Goal: Communication & Community: Ask a question

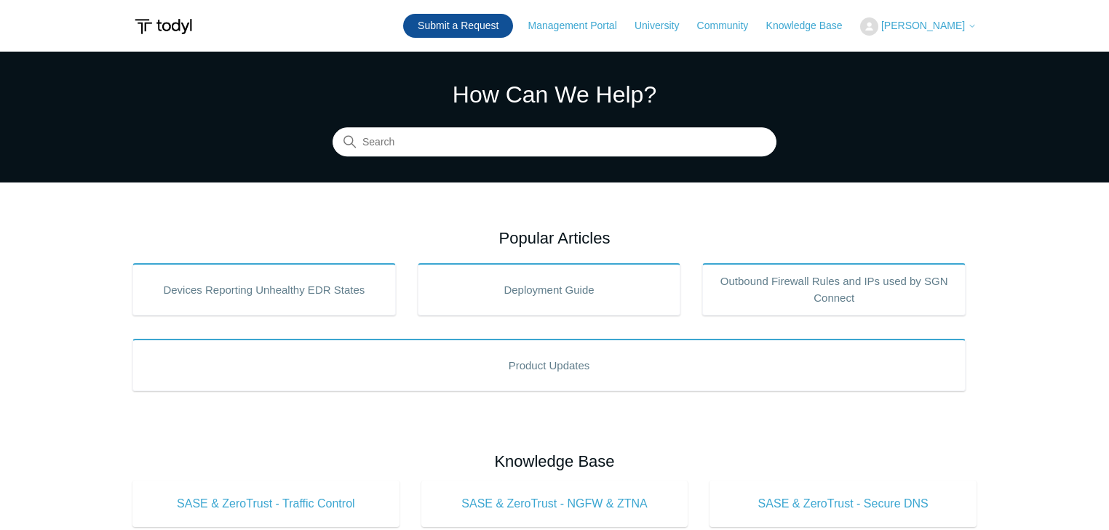
click at [505, 26] on link "Submit a Request" at bounding box center [458, 26] width 110 height 24
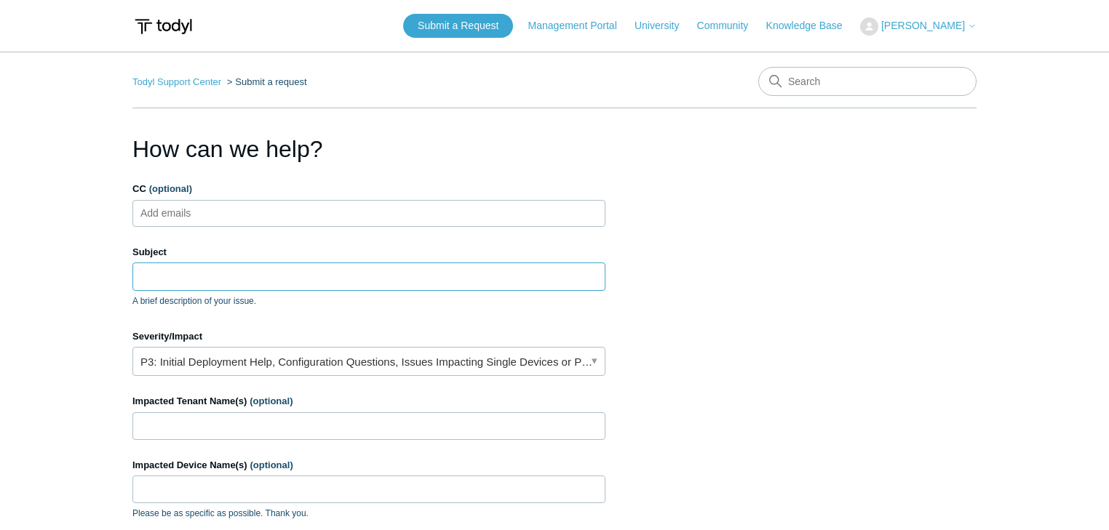
click at [204, 279] on input "Subject" at bounding box center [368, 277] width 473 height 28
paste input "0108859695266030"
type input "0108859695266030"
click at [201, 213] on input "CC (optional)" at bounding box center [178, 213] width 87 height 22
type input "[EMAIL_ADDRESS][PERSON_NAME][DOMAIN_NAME]"
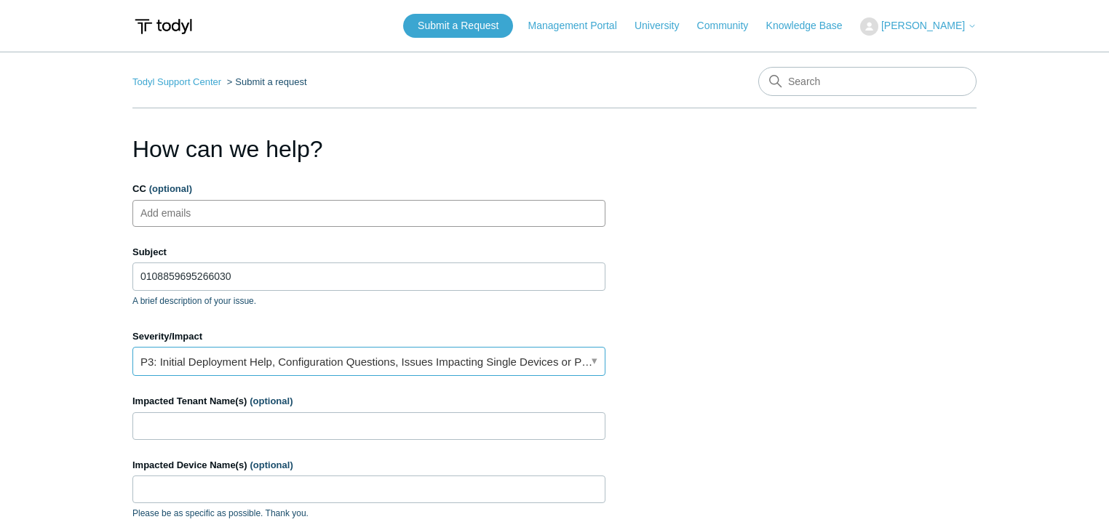
click at [176, 355] on link "P3: Initial Deployment Help, Configuration Questions, Issues Impacting Single D…" at bounding box center [368, 361] width 473 height 29
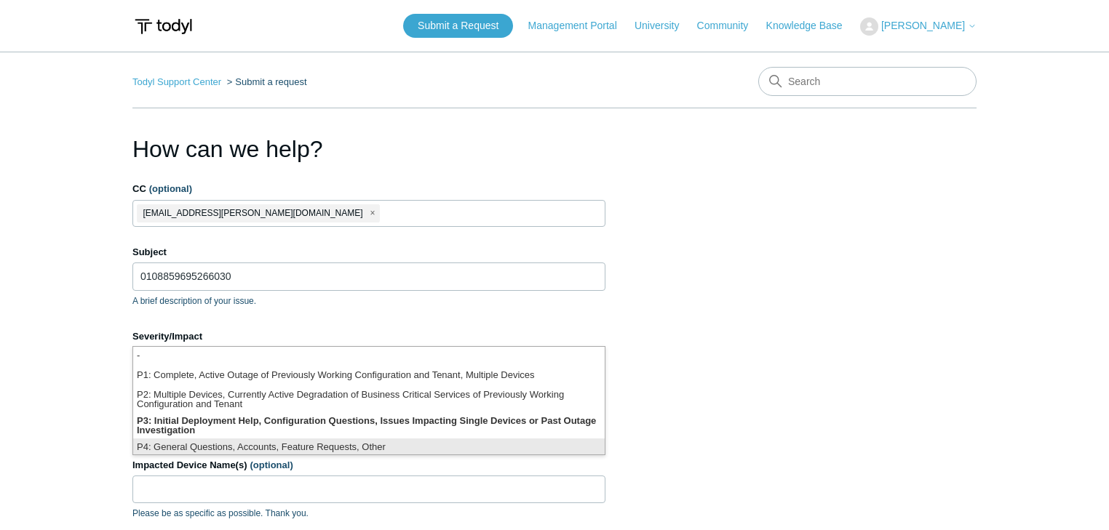
scroll to position [3, 0]
click at [202, 447] on li "P4: General Questions, Accounts, Feature Requests, Other" at bounding box center [368, 446] width 471 height 20
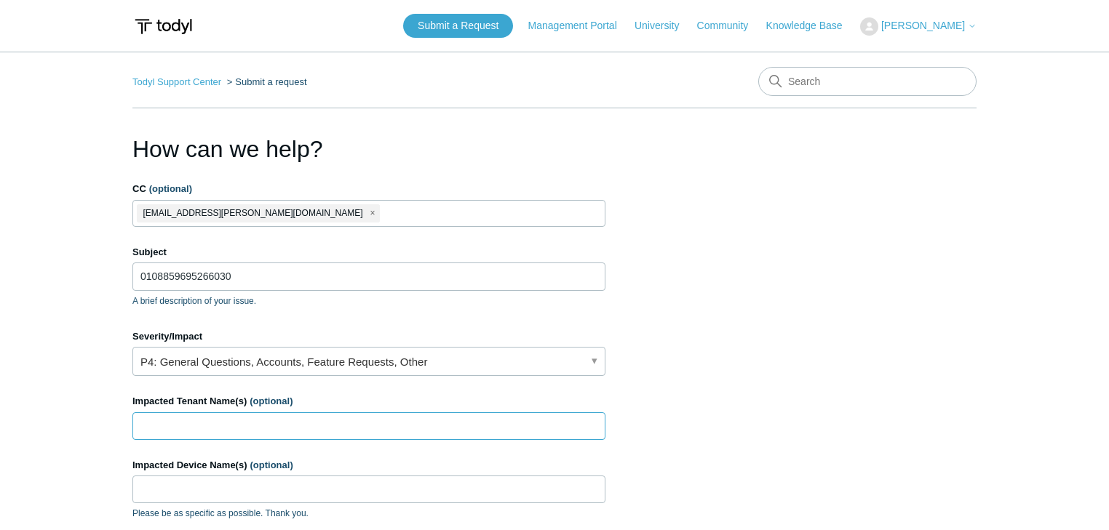
drag, startPoint x: 170, startPoint y: 426, endPoint x: 404, endPoint y: 460, distance: 237.5
click at [183, 419] on input "Impacted Tenant Name(s) (optional)" at bounding box center [368, 426] width 473 height 28
type input "LectureLinx"
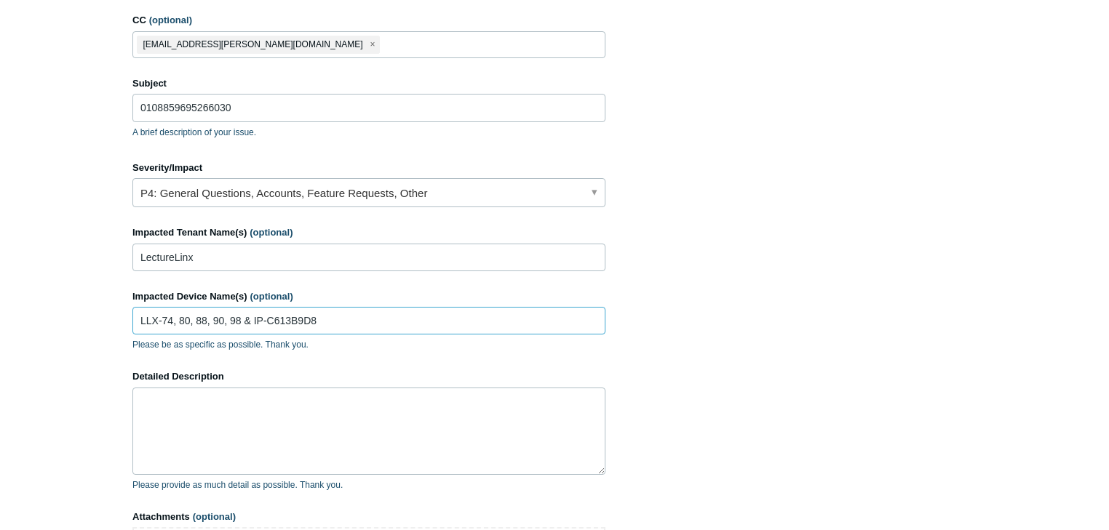
scroll to position [194, 0]
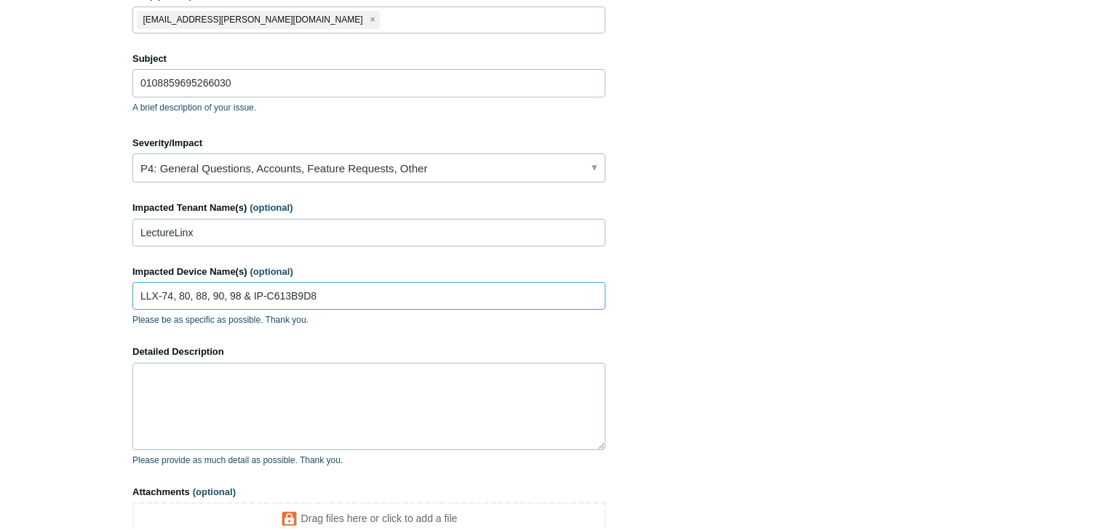
type input "LLX-74, 80, 88, 90, 98 & IP-C613B9D8"
click at [166, 393] on textarea "Detailed Description" at bounding box center [368, 406] width 473 height 87
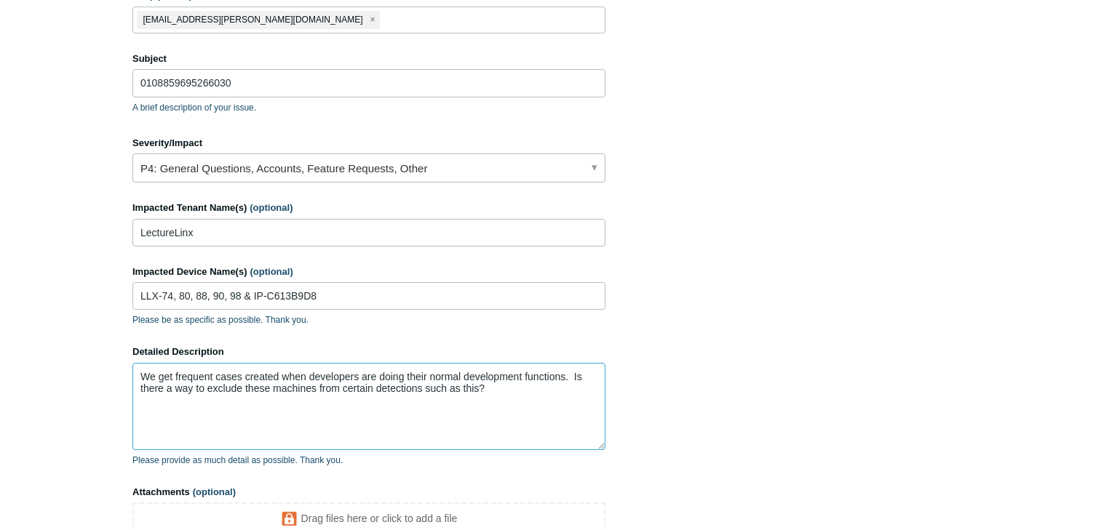
scroll to position [353, 0]
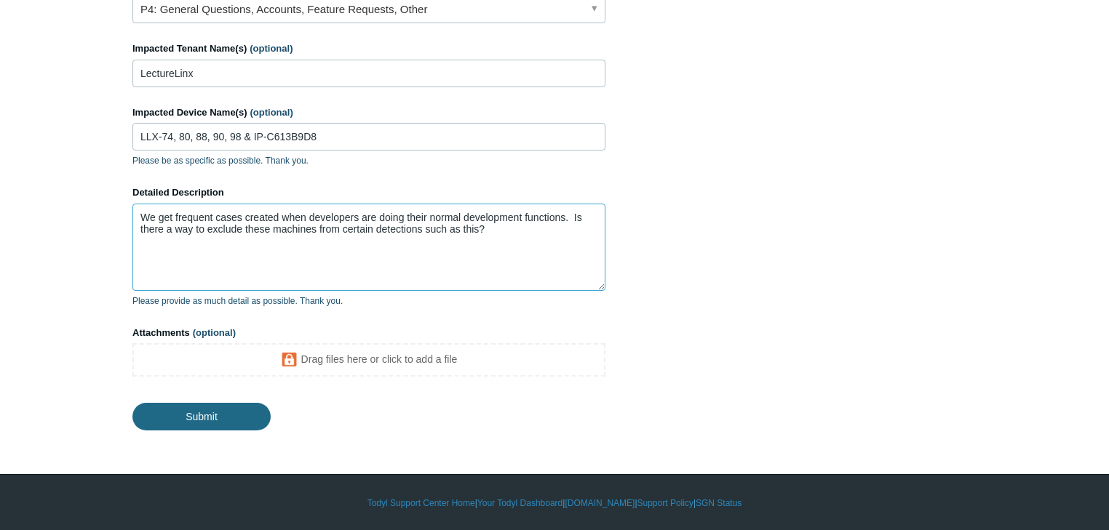
type textarea "We get frequent cases created when developers are doing their normal developmen…"
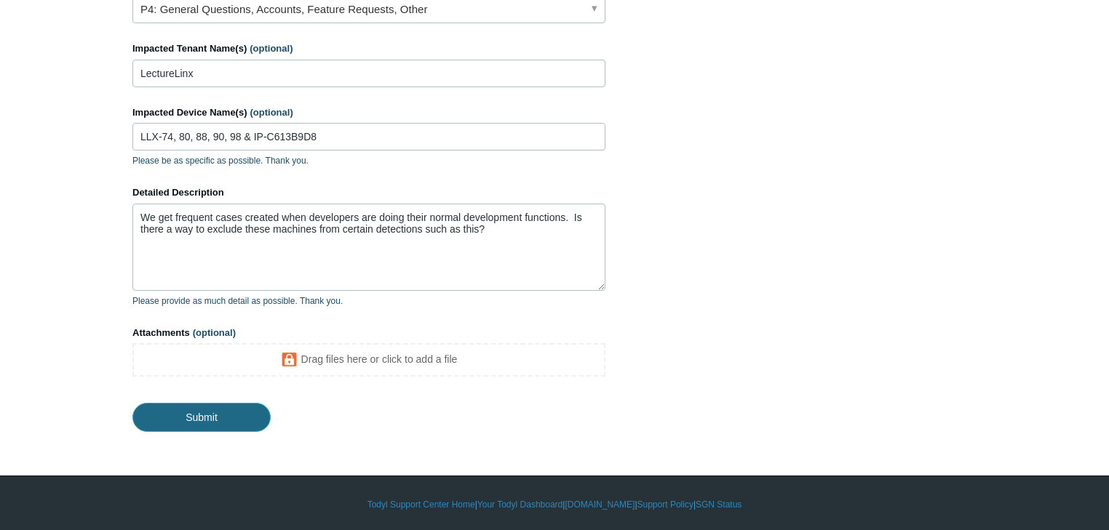
click at [201, 412] on input "Submit" at bounding box center [201, 417] width 138 height 29
